Goal: Transaction & Acquisition: Purchase product/service

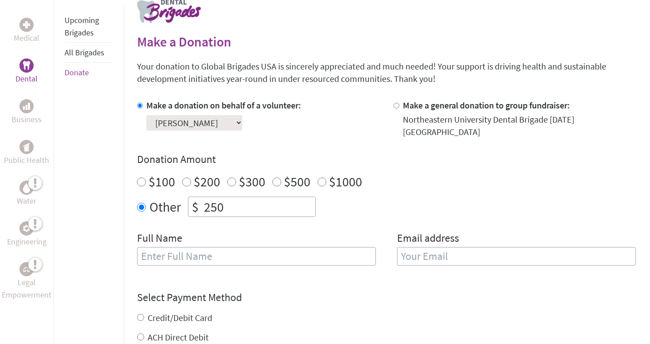
scroll to position [187, 0]
click at [92, 155] on div "Upcoming Brigades All Brigades Donate" at bounding box center [87, 172] width 69 height 344
click at [160, 257] on div "Full Name" at bounding box center [256, 253] width 239 height 45
type input "[PERSON_NAME]"
click at [153, 312] on label "Credit/Debit Card" at bounding box center [180, 317] width 65 height 11
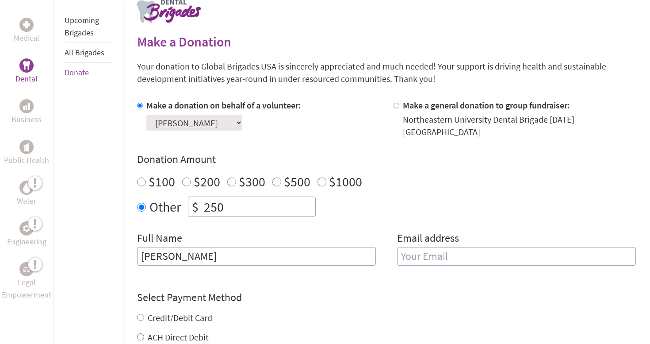
click at [144, 313] on input "Credit/Debit Card" at bounding box center [140, 316] width 7 height 7
radio input "true"
type input "[EMAIL_ADDRESS][DOMAIN_NAME]"
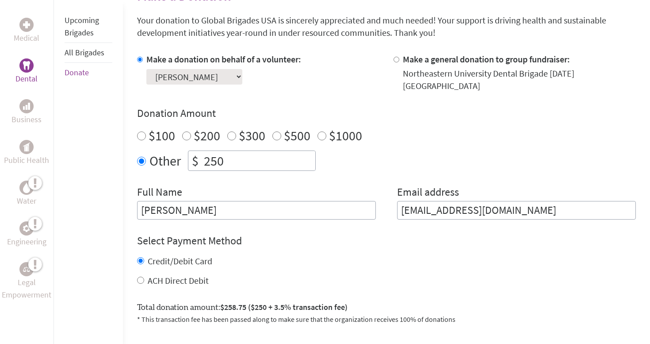
scroll to position [298, 0]
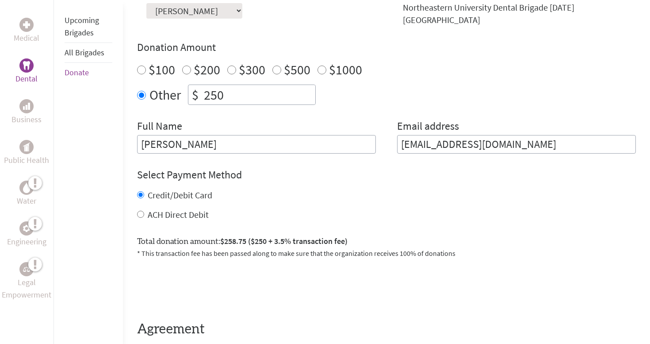
click at [129, 249] on div "Medical Dental Business Public Health Water Engineering Legal Empowerment Upcom…" at bounding box center [325, 138] width 650 height 545
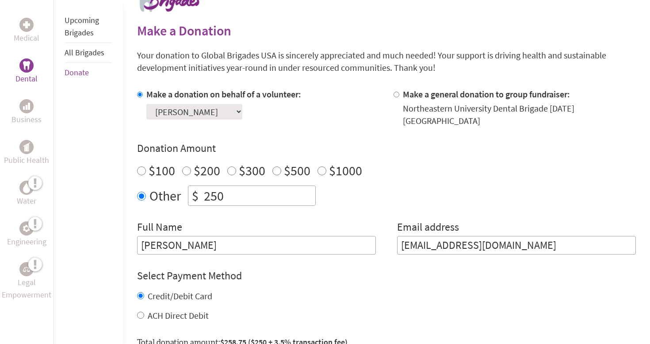
scroll to position [199, 0]
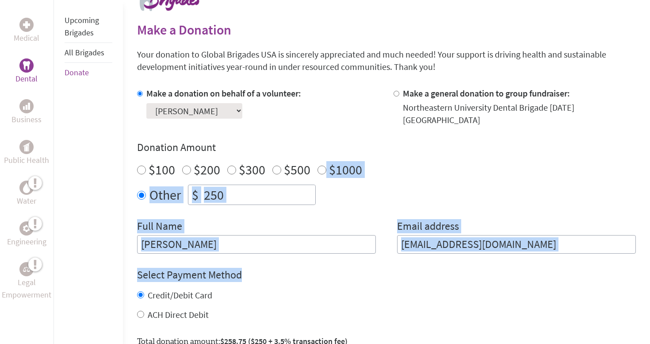
drag, startPoint x: 365, startPoint y: 260, endPoint x: 369, endPoint y: 149, distance: 111.0
click at [369, 149] on form "Make a donation on behalf of a volunteer: Select a volunteer... [PERSON_NAME] […" at bounding box center [386, 272] width 499 height 371
click at [369, 149] on div "Donation Amount $100 $200 $300 $500 $1000 Other $ 250" at bounding box center [386, 172] width 499 height 65
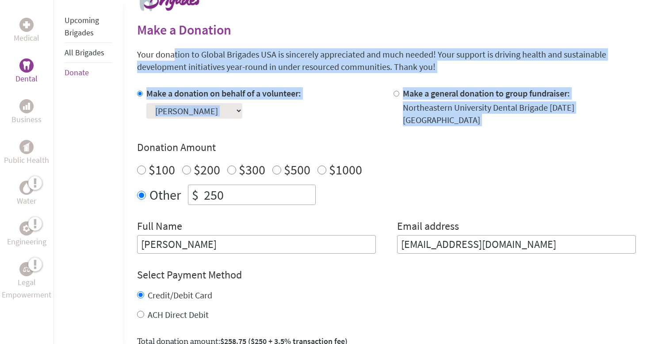
drag, startPoint x: 387, startPoint y: 115, endPoint x: 370, endPoint y: 47, distance: 70.1
click at [370, 47] on section "Make a Donation Your donation to Global Brigades USA is sincerely appreciated a…" at bounding box center [386, 259] width 499 height 475
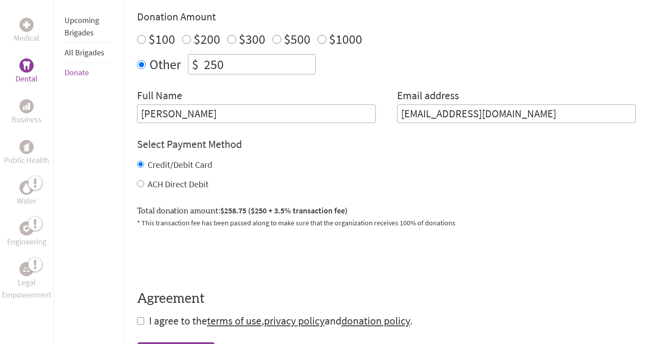
scroll to position [329, 0]
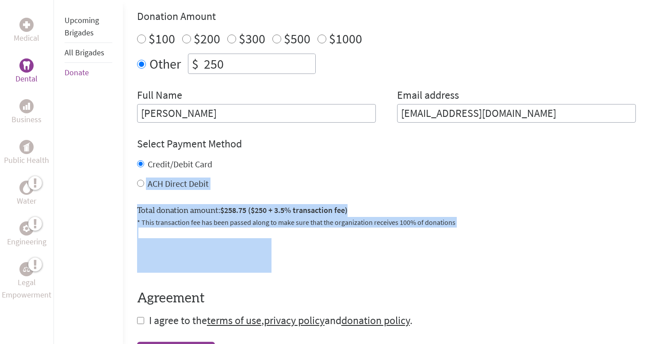
drag, startPoint x: 325, startPoint y: 256, endPoint x: 334, endPoint y: 155, distance: 102.0
click at [334, 155] on form "Make a donation on behalf of a volunteer: Select a volunteer... [PERSON_NAME] […" at bounding box center [386, 141] width 499 height 371
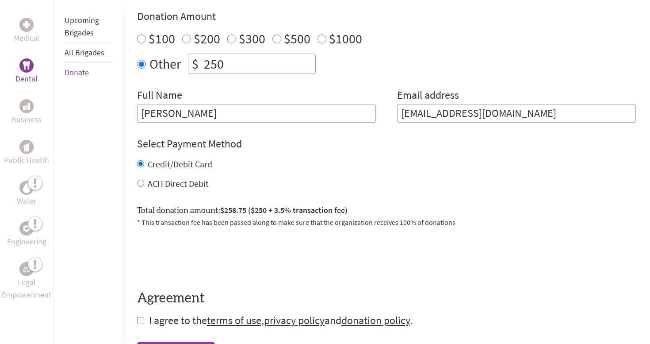
click at [344, 217] on p "* This transaction fee has been passed along to make sure that the organization…" at bounding box center [386, 222] width 499 height 11
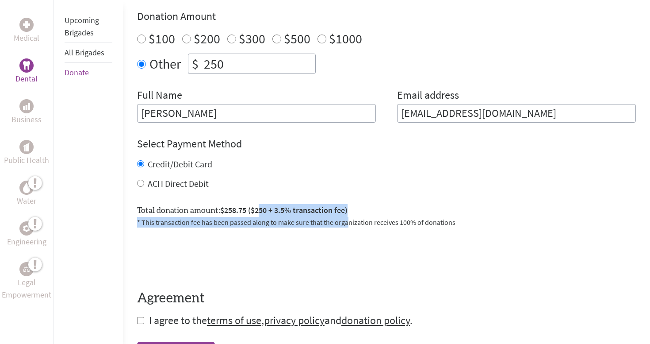
drag, startPoint x: 344, startPoint y: 208, endPoint x: 257, endPoint y: 191, distance: 88.9
click at [258, 197] on div "Total donation amount: $258.75 ($250 + 3.5% transaction fee) * This transaction…" at bounding box center [386, 212] width 499 height 31
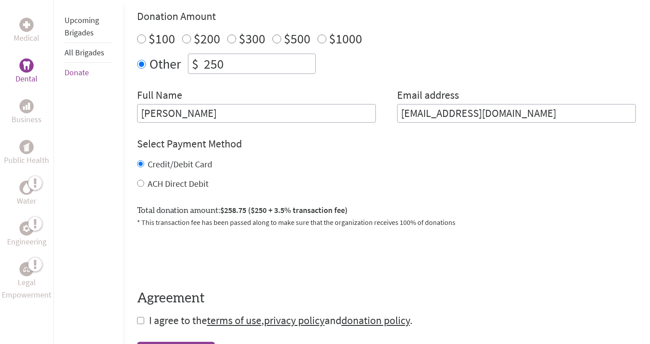
click at [257, 197] on div "Total donation amount: $258.75 ($250 + 3.5% transaction fee) * This transaction…" at bounding box center [386, 212] width 499 height 31
drag, startPoint x: 257, startPoint y: 191, endPoint x: 347, endPoint y: 203, distance: 90.2
click at [347, 203] on div "Total donation amount: $258.75 ($250 + 3.5% transaction fee) * This transaction…" at bounding box center [386, 212] width 499 height 31
click at [350, 217] on p "* This transaction fee has been passed along to make sure that the organization…" at bounding box center [386, 222] width 499 height 11
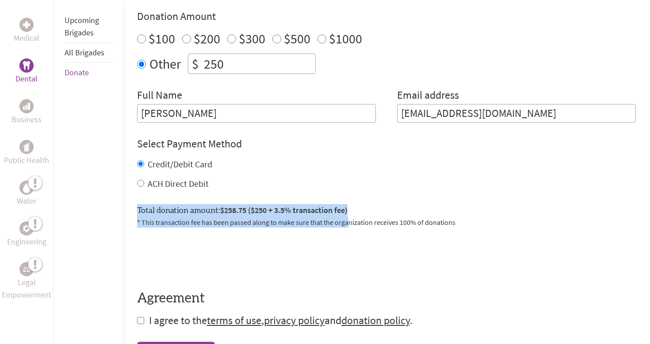
drag, startPoint x: 346, startPoint y: 212, endPoint x: 308, endPoint y: 180, distance: 49.6
click at [309, 180] on form "Make a donation on behalf of a volunteer: Select a volunteer... [PERSON_NAME] […" at bounding box center [386, 141] width 499 height 371
click at [317, 205] on span "$258.75 ($250 + 3.5% transaction fee)" at bounding box center [283, 210] width 127 height 10
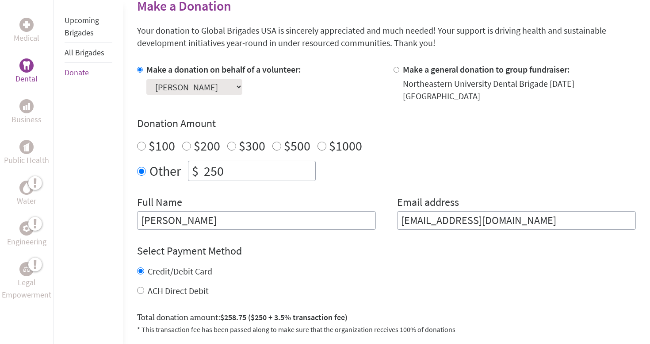
scroll to position [214, 0]
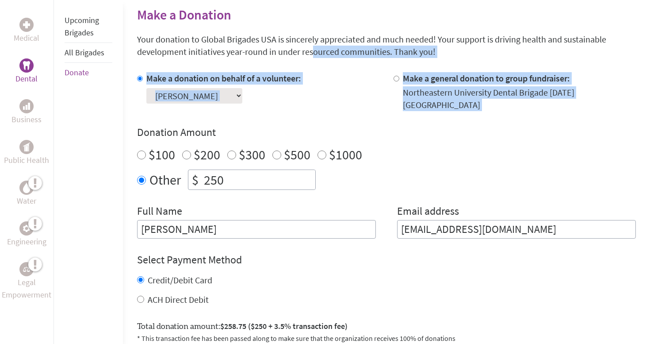
drag, startPoint x: 284, startPoint y: 103, endPoint x: 275, endPoint y: 35, distance: 68.7
click at [275, 39] on section "Make a Donation Your donation to Global Brigades USA is sincerely appreciated a…" at bounding box center [386, 244] width 499 height 475
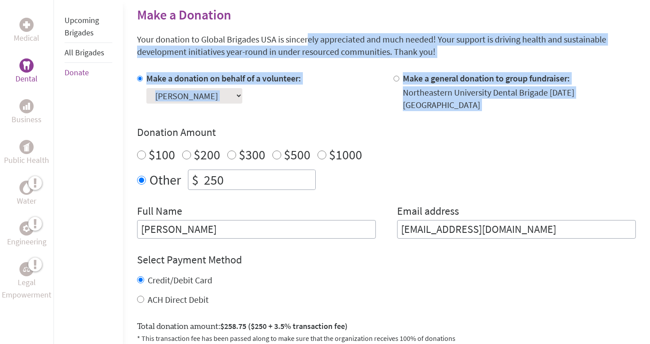
click at [275, 35] on p "Your donation to Global Brigades USA is sincerely appreciated and much needed! …" at bounding box center [386, 45] width 499 height 25
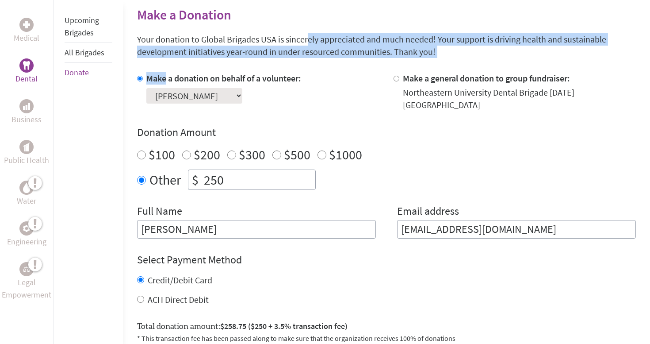
drag, startPoint x: 275, startPoint y: 35, endPoint x: 342, endPoint y: 66, distance: 73.6
click at [342, 66] on section "Make a Donation Your donation to Global Brigades USA is sincerely appreciated a…" at bounding box center [386, 244] width 499 height 475
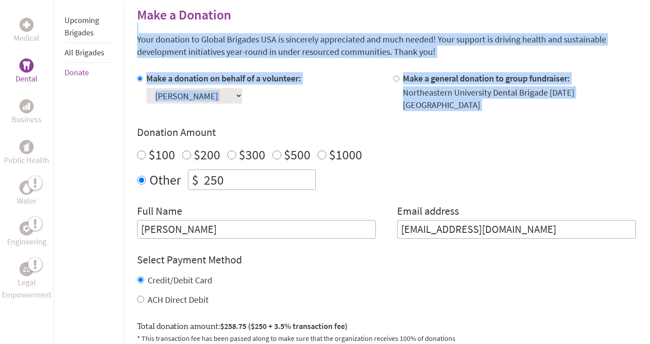
drag, startPoint x: 324, startPoint y: 106, endPoint x: 290, endPoint y: 26, distance: 87.4
click at [290, 26] on section "Make a Donation Your donation to Global Brigades USA is sincerely appreciated a…" at bounding box center [386, 244] width 499 height 475
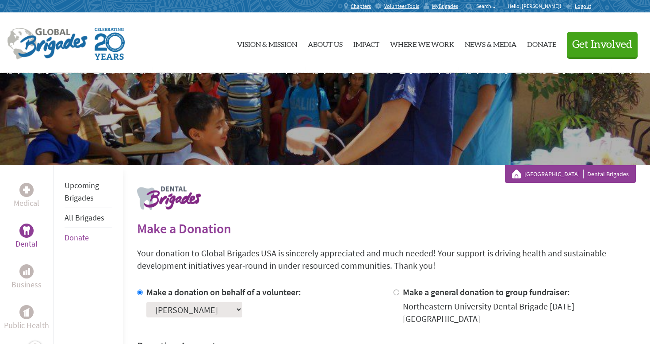
scroll to position [0, 0]
drag, startPoint x: 259, startPoint y: 255, endPoint x: 243, endPoint y: 214, distance: 44.2
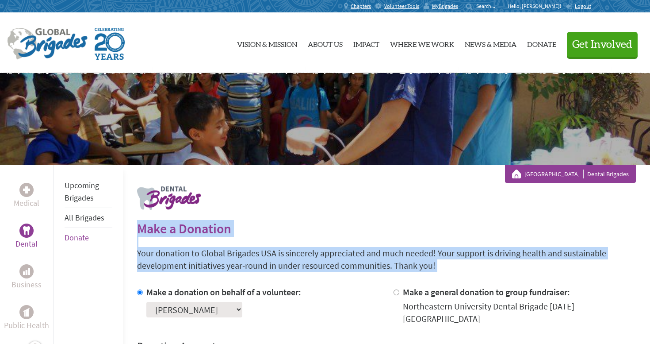
drag, startPoint x: 302, startPoint y: 274, endPoint x: 214, endPoint y: 219, distance: 103.7
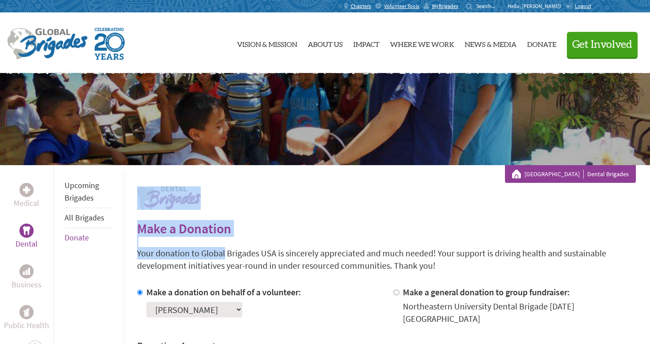
drag, startPoint x: 130, startPoint y: 206, endPoint x: 189, endPoint y: 255, distance: 76.9
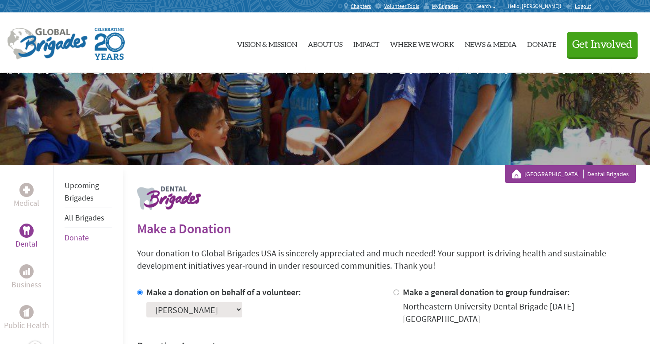
click at [193, 257] on p "Your donation to Global Brigades USA is sincerely appreciated and much needed! …" at bounding box center [386, 259] width 499 height 25
drag, startPoint x: 405, startPoint y: 264, endPoint x: 304, endPoint y: 251, distance: 101.7
click at [307, 250] on p "Your donation to Global Brigades USA is sincerely appreciated and much needed! …" at bounding box center [386, 259] width 499 height 25
click at [304, 251] on p "Your donation to Global Brigades USA is sincerely appreciated and much needed! …" at bounding box center [386, 259] width 499 height 25
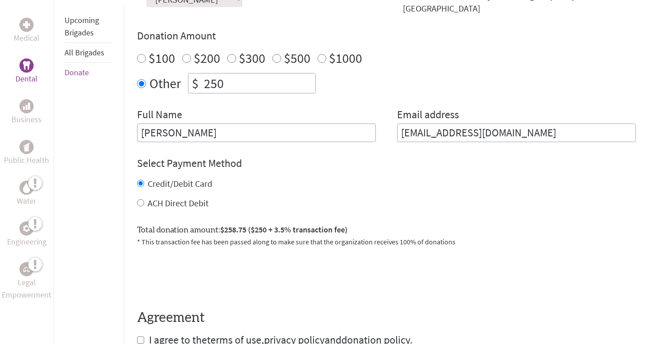
scroll to position [342, 0]
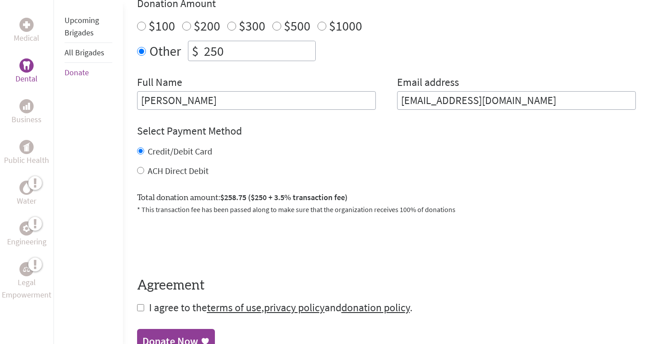
click at [141, 304] on input "checkbox" at bounding box center [140, 307] width 7 height 7
checkbox input "true"
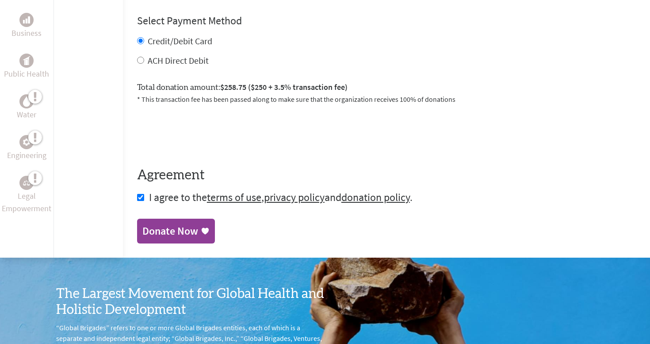
scroll to position [435, 0]
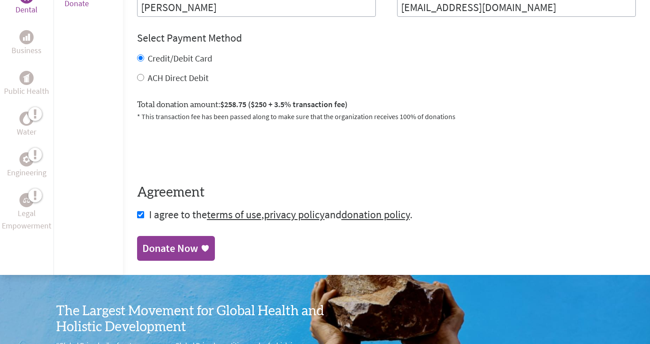
drag, startPoint x: 282, startPoint y: 234, endPoint x: 269, endPoint y: 60, distance: 174.7
click at [270, 61] on section "Make a Donation Your donation to Global Brigades USA is sincerely appreciated a…" at bounding box center [386, 22] width 499 height 475
click at [275, 99] on span "$258.75 ($250 + 3.5% transaction fee)" at bounding box center [283, 104] width 127 height 10
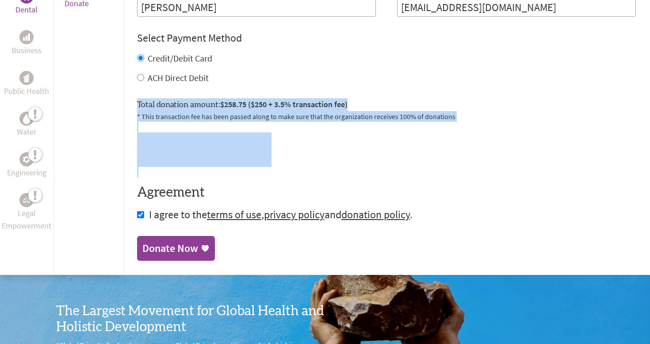
drag, startPoint x: 305, startPoint y: 81, endPoint x: 306, endPoint y: 171, distance: 89.8
click at [306, 168] on form "Make a donation on behalf of a volunteer: Select a volunteer... [PERSON_NAME] […" at bounding box center [386, 36] width 499 height 371
click at [340, 80] on form "Make a donation on behalf of a volunteer: Select a volunteer... [PERSON_NAME] […" at bounding box center [386, 36] width 499 height 371
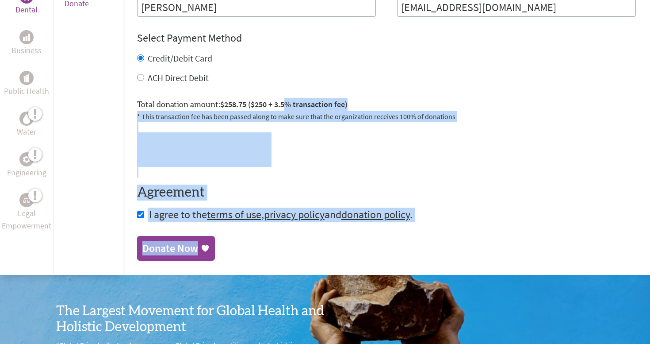
drag, startPoint x: 314, startPoint y: 239, endPoint x: 286, endPoint y: 85, distance: 156.8
click at [286, 85] on section "Make a Donation Your donation to Global Brigades USA is sincerely appreciated a…" at bounding box center [386, 22] width 499 height 475
click at [286, 91] on div "Total donation amount: $258.75 ($250 + 3.5% transaction fee) * This transaction…" at bounding box center [386, 106] width 499 height 31
